Goal: Task Accomplishment & Management: Manage account settings

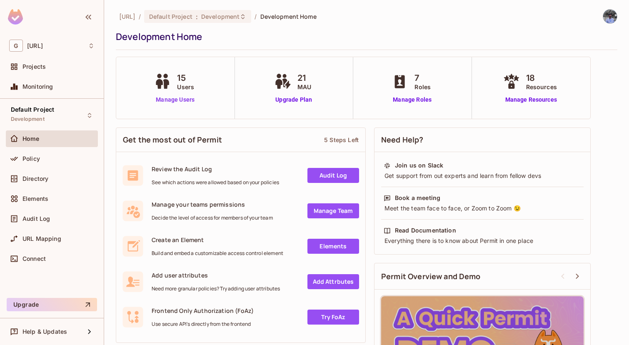
click at [172, 97] on link "Manage Users" at bounding box center [175, 99] width 46 height 9
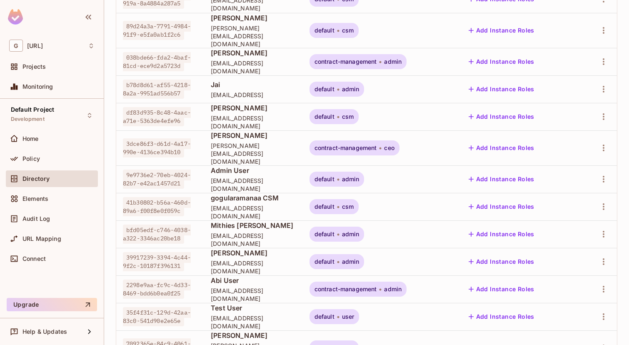
scroll to position [237, 0]
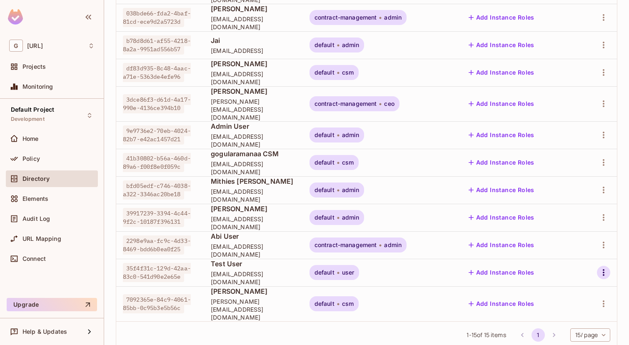
click at [605, 267] on icon "button" at bounding box center [604, 272] width 10 height 10
click at [558, 328] on div "Delete User" at bounding box center [566, 326] width 33 height 8
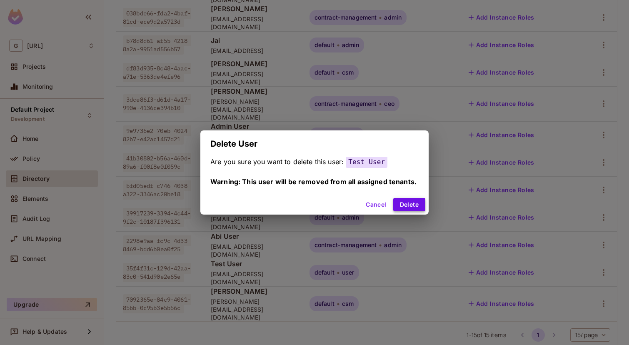
click at [409, 206] on button "Delete" at bounding box center [409, 204] width 32 height 13
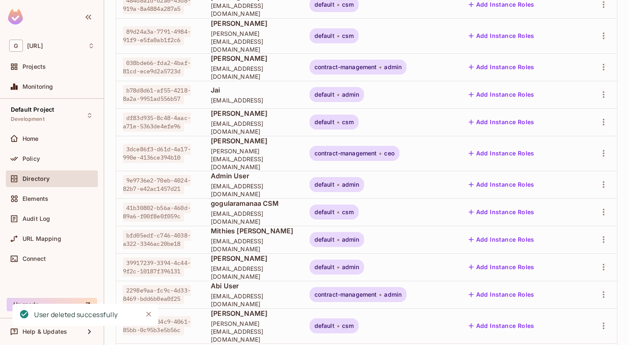
scroll to position [0, 0]
